Goal: Check status: Check status

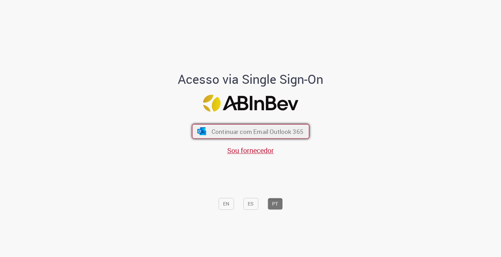
click at [237, 128] on span "Continuar com Email Outlook 365" at bounding box center [257, 131] width 92 height 8
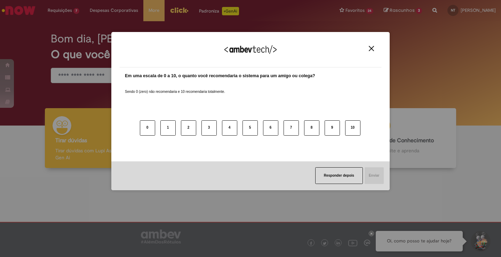
click at [371, 49] on img "Close" at bounding box center [371, 48] width 5 height 5
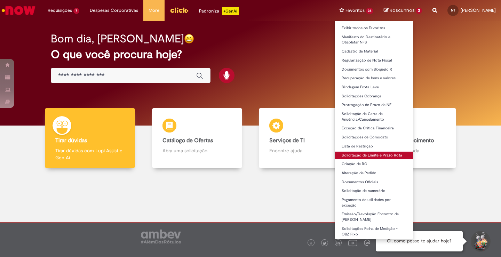
scroll to position [42, 0]
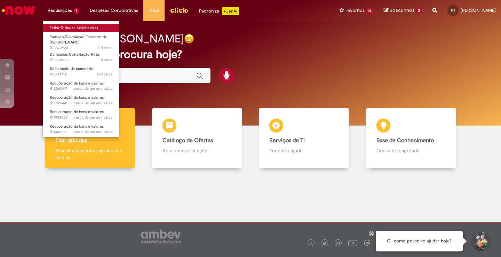
click at [69, 27] on link "Exibir Todas as Solicitações" at bounding box center [81, 28] width 77 height 8
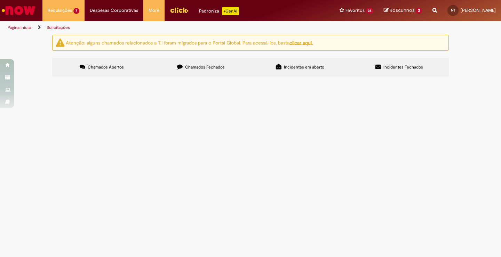
click at [207, 71] on label "Chamados Fechados" at bounding box center [200, 67] width 99 height 19
click at [0, 0] on link at bounding box center [0, 0] width 0 height 0
click at [0, 0] on span "NF Manual Correção" at bounding box center [0, 0] width 0 height 0
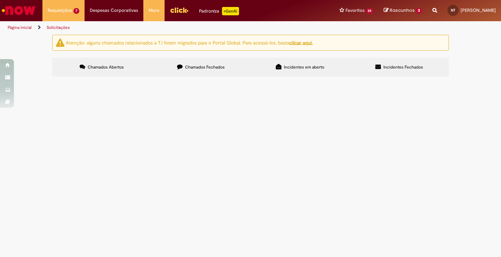
click at [0, 0] on span "NF Manual Correção" at bounding box center [0, 0] width 0 height 0
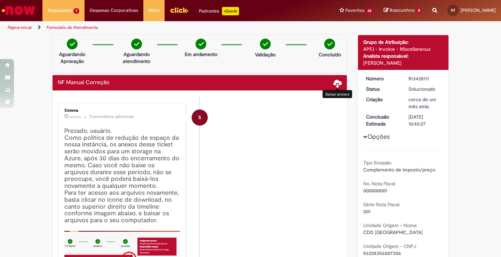
click at [337, 83] on span at bounding box center [337, 83] width 8 height 8
click at [333, 85] on span at bounding box center [337, 83] width 8 height 8
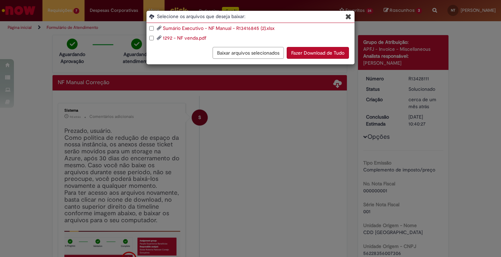
click at [194, 40] on link "1292 - NF venda.pdf" at bounding box center [184, 38] width 43 height 6
